Goal: Register for event/course

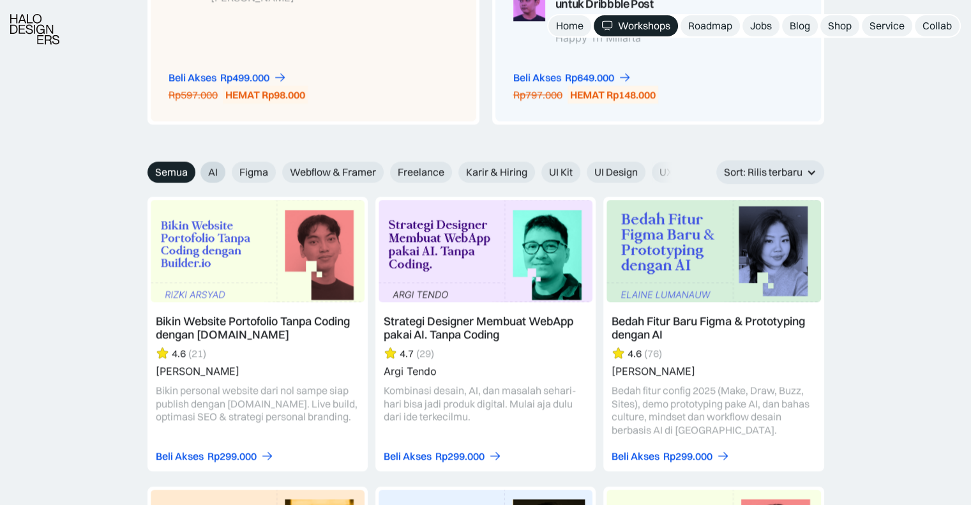
scroll to position [0, 1]
click at [220, 175] on label "AI" at bounding box center [211, 172] width 25 height 21
click at [195, 172] on input "AI" at bounding box center [191, 168] width 8 height 8
radio input "true"
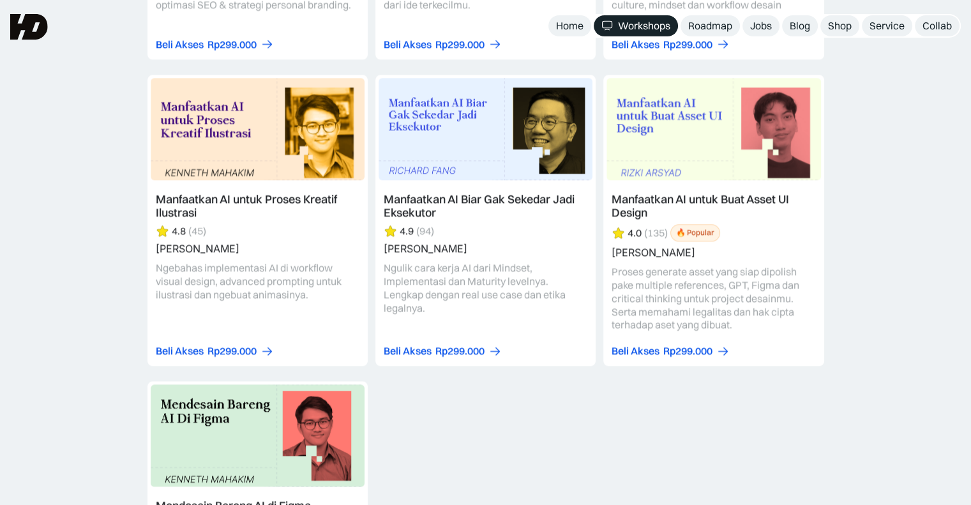
scroll to position [1306, 0]
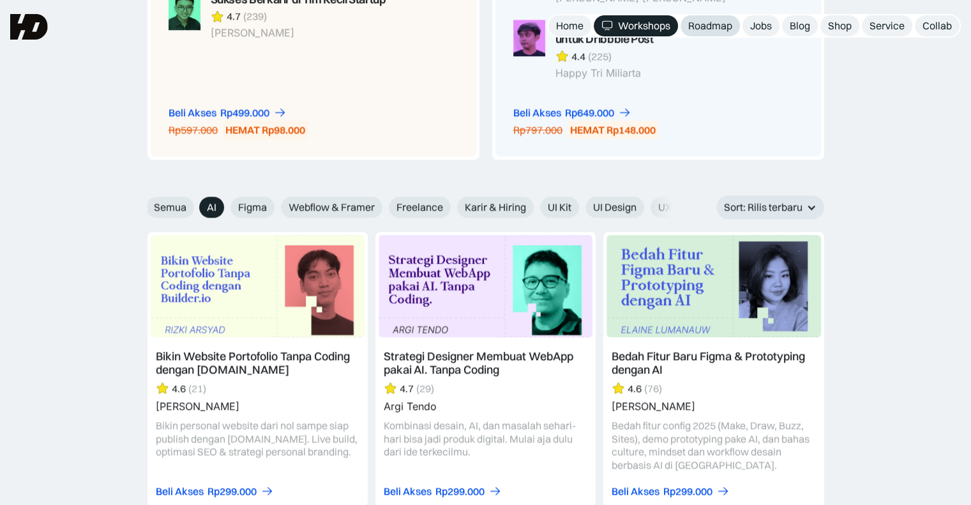
click at [720, 26] on div "Roadmap" at bounding box center [711, 25] width 44 height 13
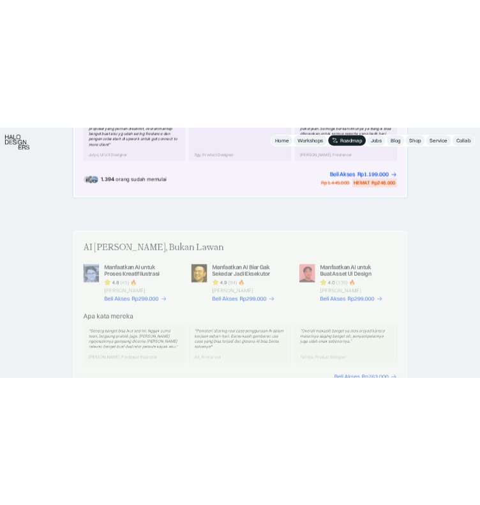
scroll to position [830, 0]
